Goal: Check status

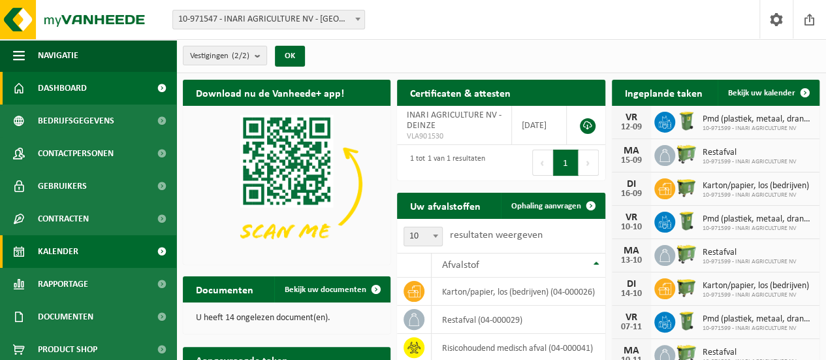
click at [71, 254] on span "Kalender" at bounding box center [58, 251] width 40 height 33
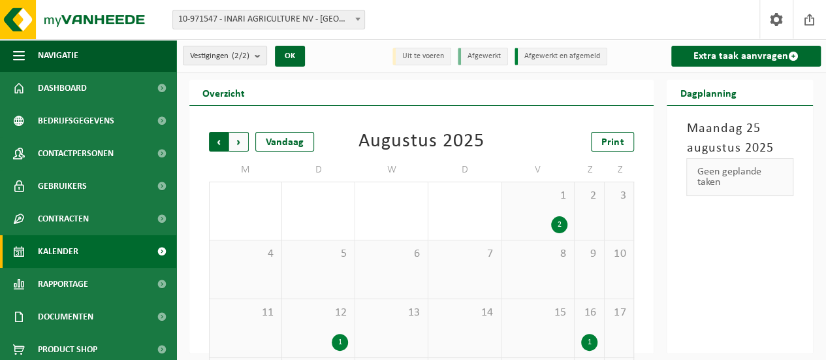
click at [236, 140] on span "Volgende" at bounding box center [239, 142] width 20 height 20
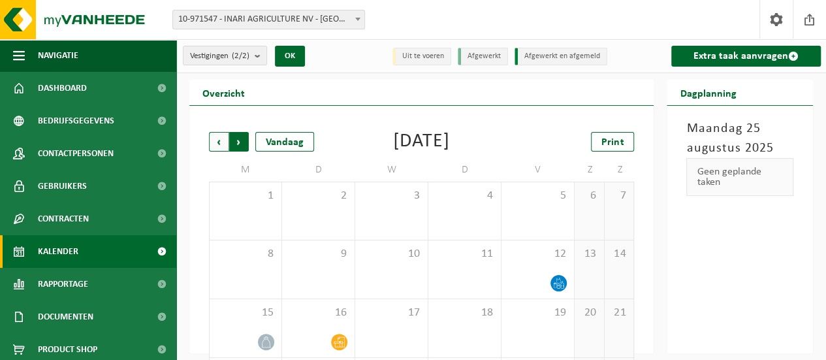
click at [224, 140] on span "Vorige" at bounding box center [219, 142] width 20 height 20
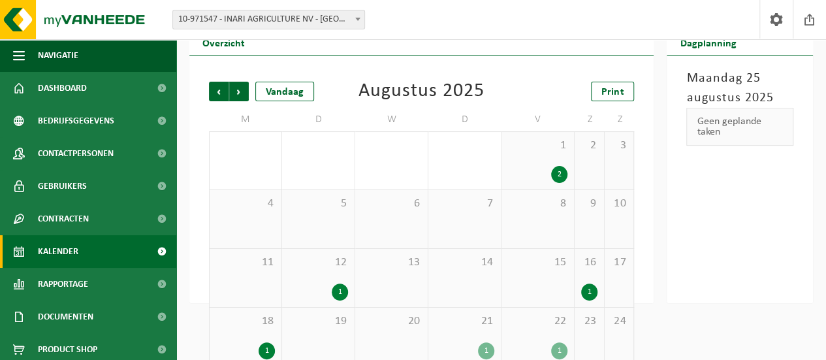
scroll to position [128, 0]
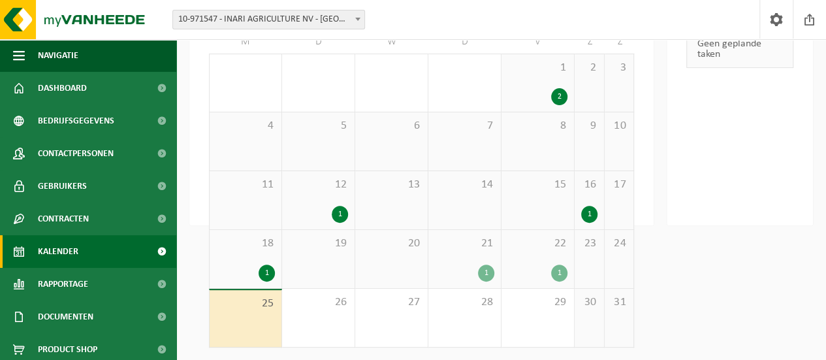
click at [548, 260] on div "22 1" at bounding box center [537, 259] width 72 height 58
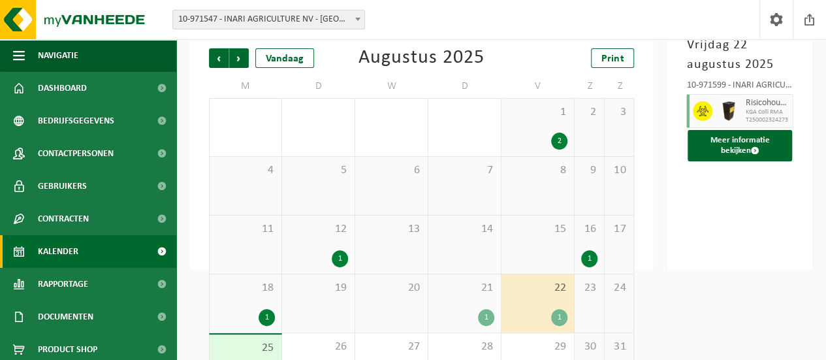
scroll to position [63, 0]
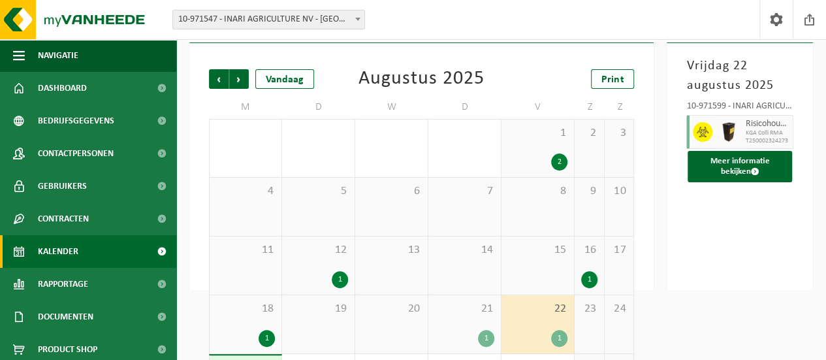
click at [468, 314] on span "21" at bounding box center [464, 309] width 59 height 14
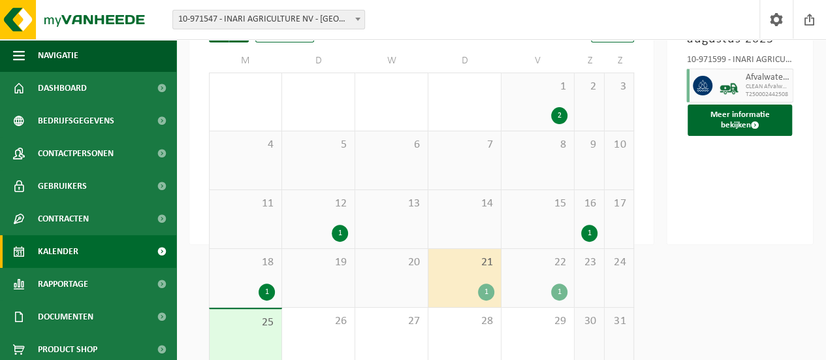
scroll to position [128, 0]
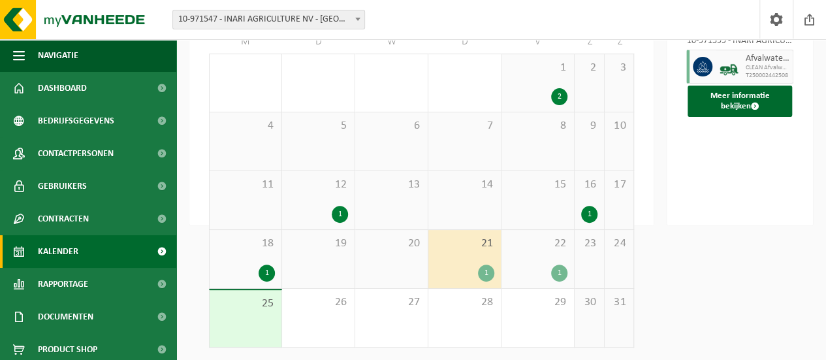
click at [253, 242] on span "18" at bounding box center [245, 243] width 59 height 14
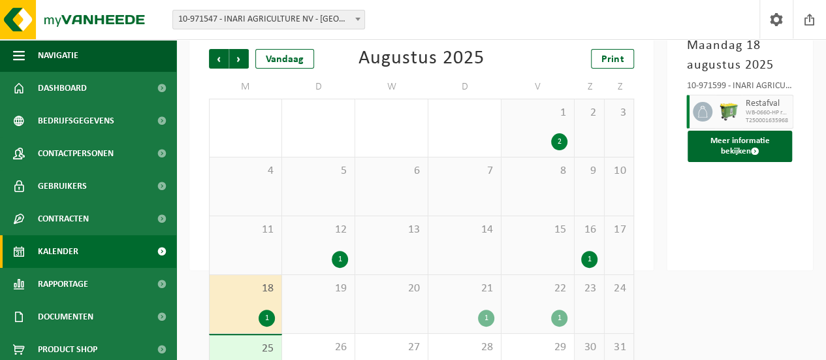
scroll to position [63, 0]
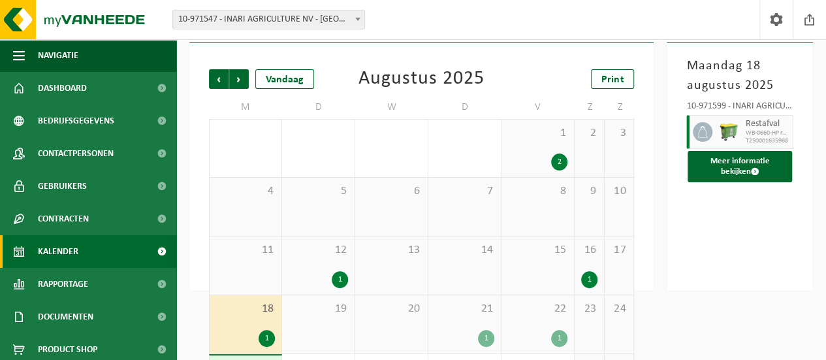
click at [468, 313] on span "21" at bounding box center [464, 309] width 59 height 14
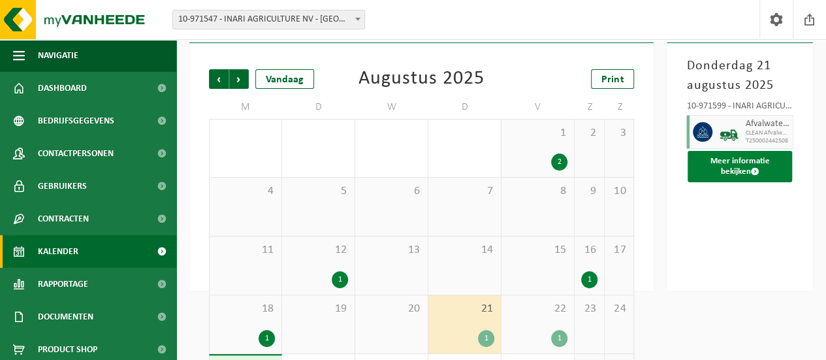
click at [740, 164] on button "Meer informatie bekijken" at bounding box center [739, 166] width 104 height 31
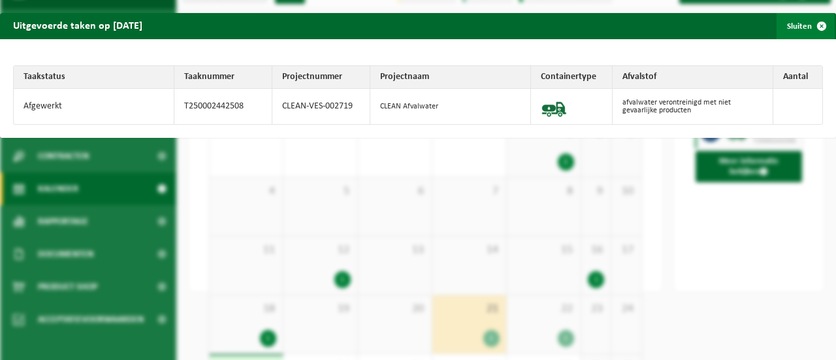
click at [811, 29] on span "button" at bounding box center [821, 26] width 26 height 26
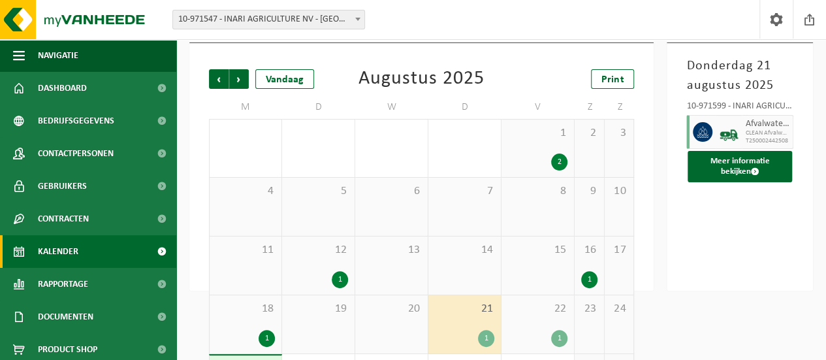
scroll to position [0, 0]
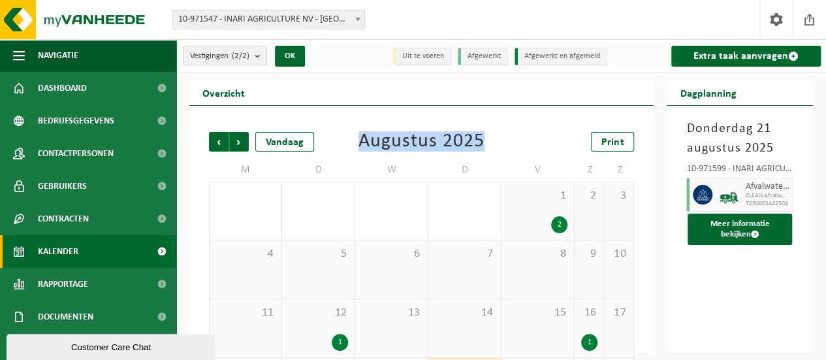
drag, startPoint x: 503, startPoint y: 139, endPoint x: 356, endPoint y: 140, distance: 146.2
click at [356, 140] on div "Vorige Volgende Vandaag Augustus 2025 Print" at bounding box center [421, 142] width 425 height 20
click at [369, 149] on div "Augustus 2025" at bounding box center [421, 142] width 126 height 20
